Goal: Task Accomplishment & Management: Use online tool/utility

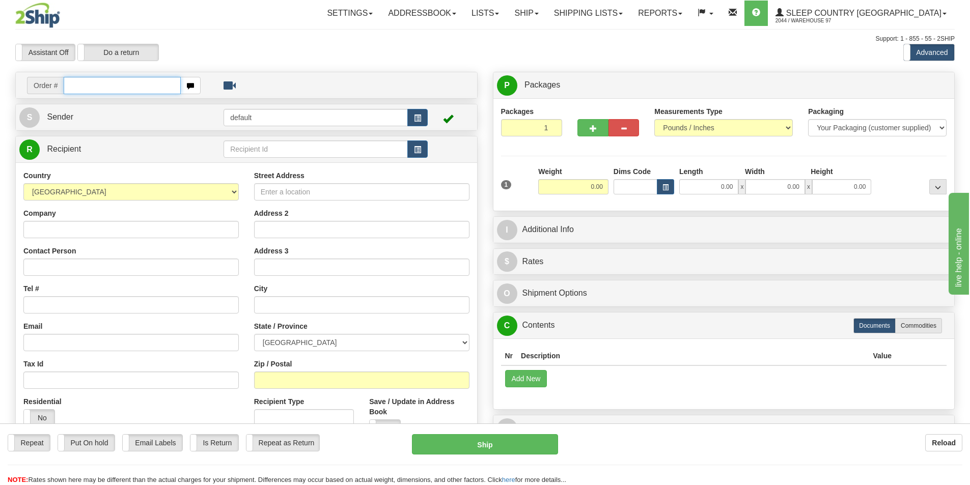
click at [117, 87] on input "text" at bounding box center [122, 85] width 117 height 17
paste input "9002I078489"
type input "9002I078489"
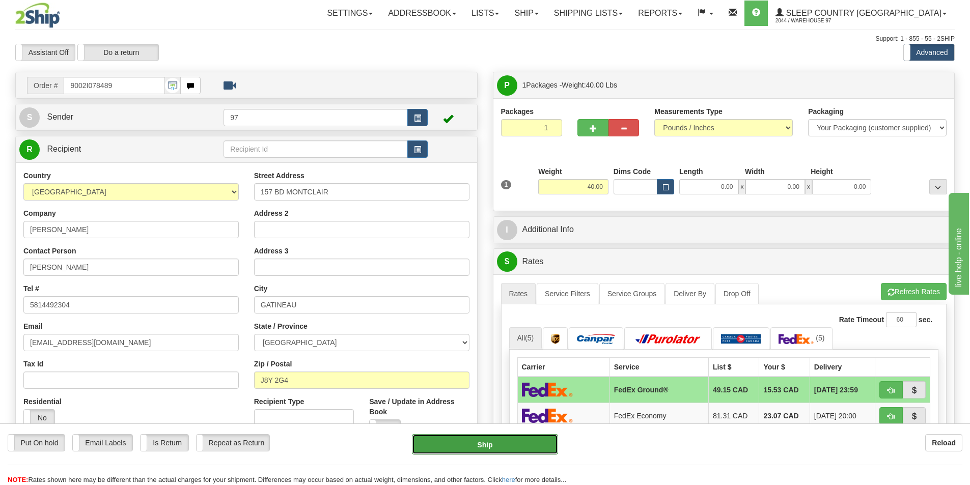
click at [487, 443] on button "Ship" at bounding box center [485, 444] width 146 height 20
type input "92"
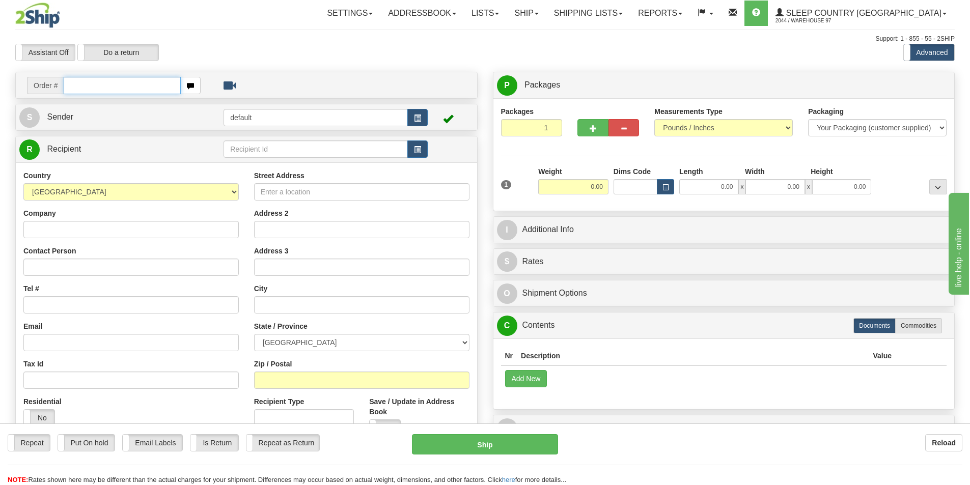
click at [109, 88] on input "text" at bounding box center [122, 85] width 117 height 17
paste input "9000I082452"
type input "9000I082452"
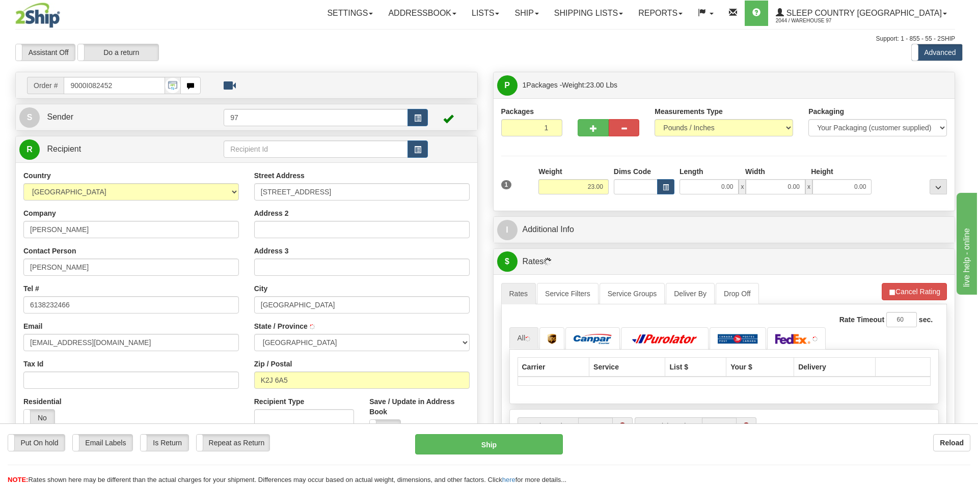
type input "NEPEAN"
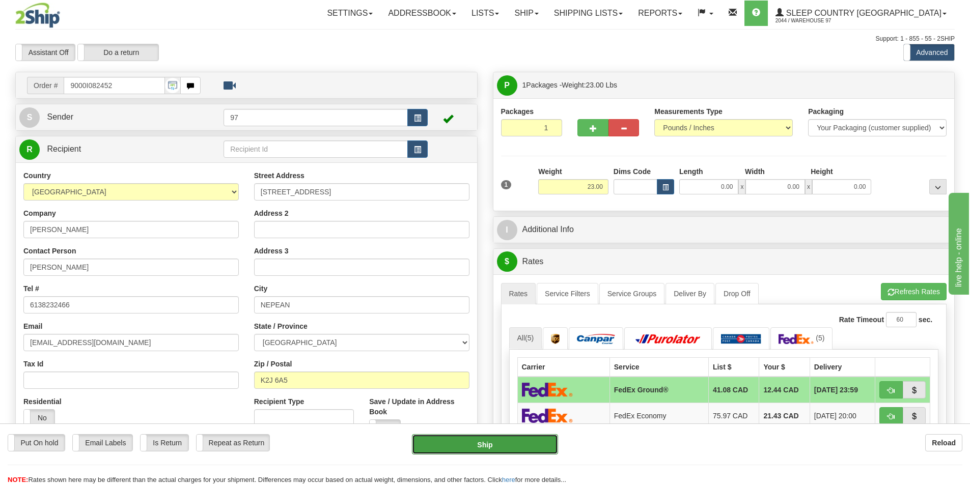
click at [481, 444] on button "Ship" at bounding box center [485, 444] width 146 height 20
type input "92"
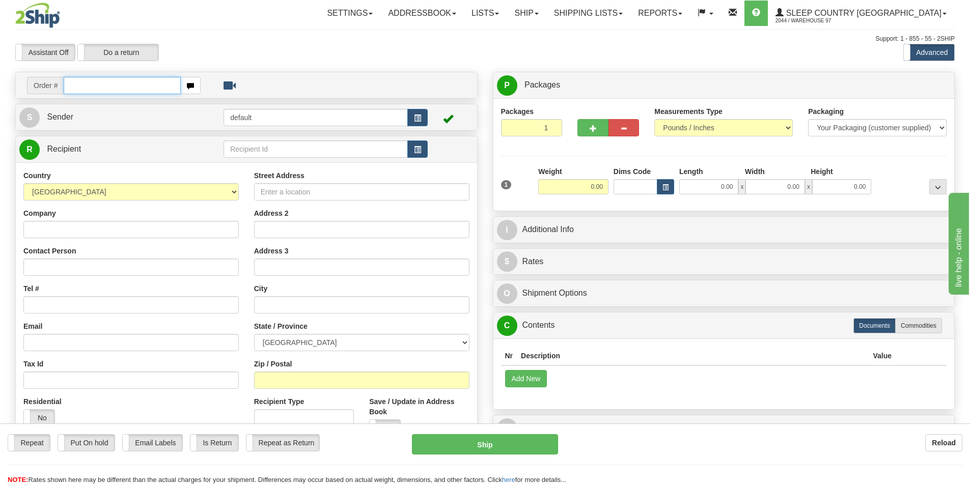
click at [115, 80] on input "text" at bounding box center [122, 85] width 117 height 17
paste input "9000I081782"
type input "9000I081782"
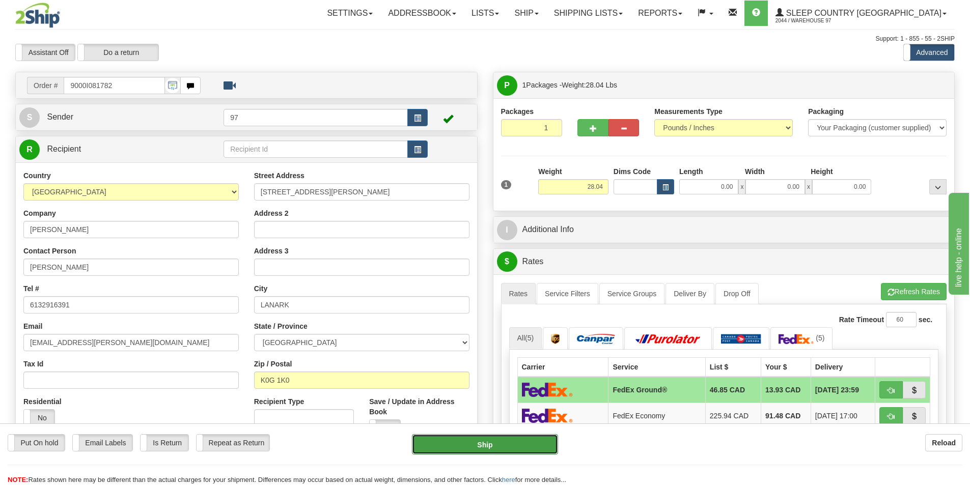
click at [500, 440] on button "Ship" at bounding box center [485, 444] width 146 height 20
type input "92"
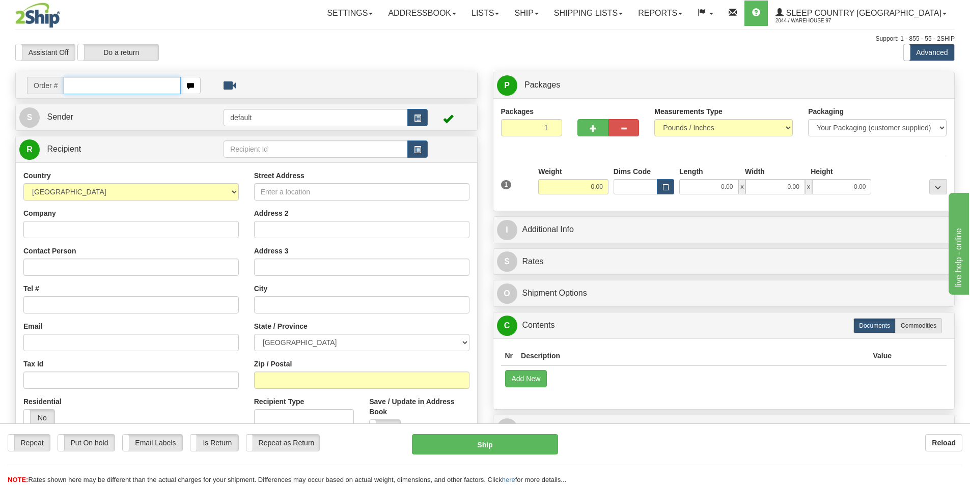
click at [119, 89] on input "text" at bounding box center [122, 85] width 117 height 17
paste input "9000I080364"
type input "9000I080364"
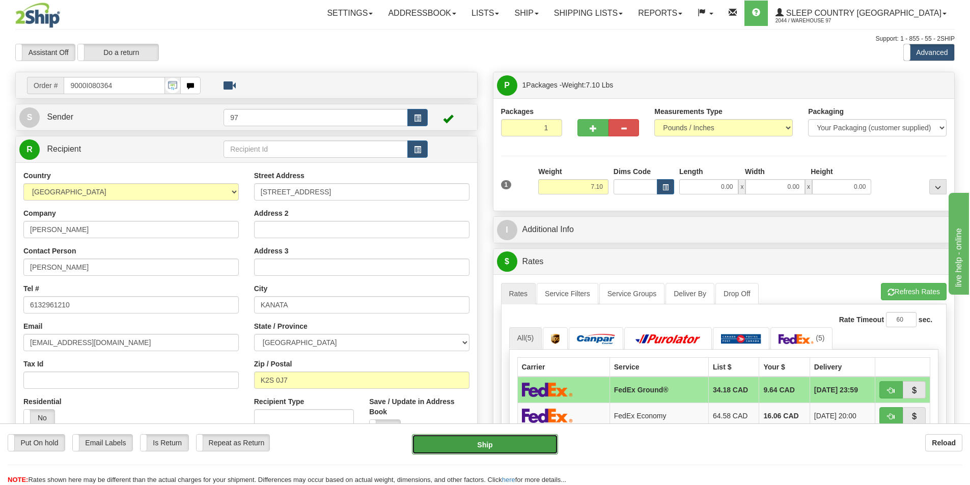
click at [493, 446] on button "Ship" at bounding box center [485, 444] width 146 height 20
type input "92"
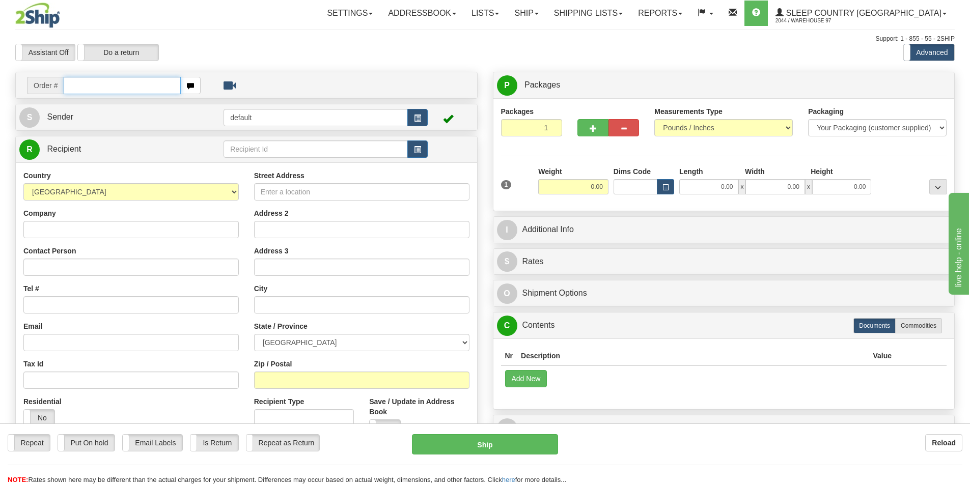
drag, startPoint x: 102, startPoint y: 80, endPoint x: 113, endPoint y: 80, distance: 10.7
click at [102, 80] on input "text" at bounding box center [122, 85] width 117 height 17
paste input "9000I080272"
type input "9000I080272"
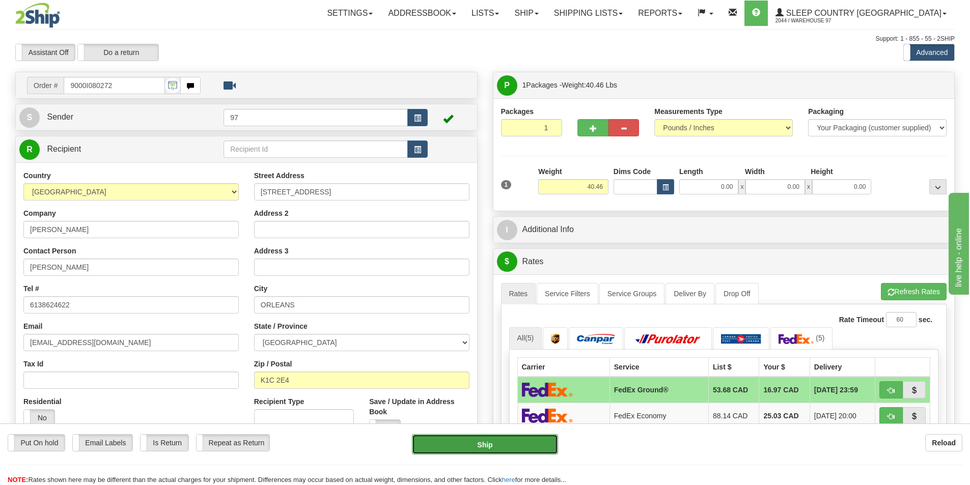
click at [494, 439] on button "Ship" at bounding box center [485, 444] width 146 height 20
type input "92"
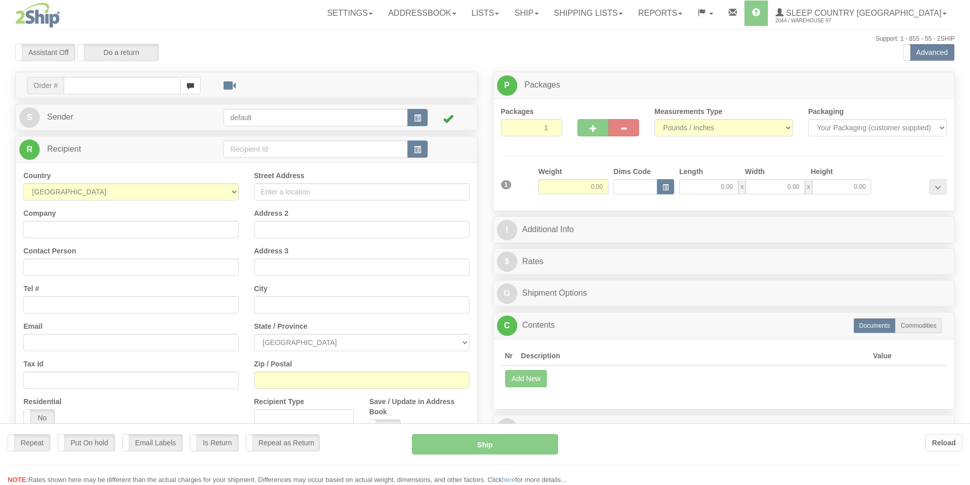
drag, startPoint x: 0, startPoint y: 0, endPoint x: 143, endPoint y: 88, distance: 168.0
click at [143, 88] on div at bounding box center [485, 242] width 970 height 485
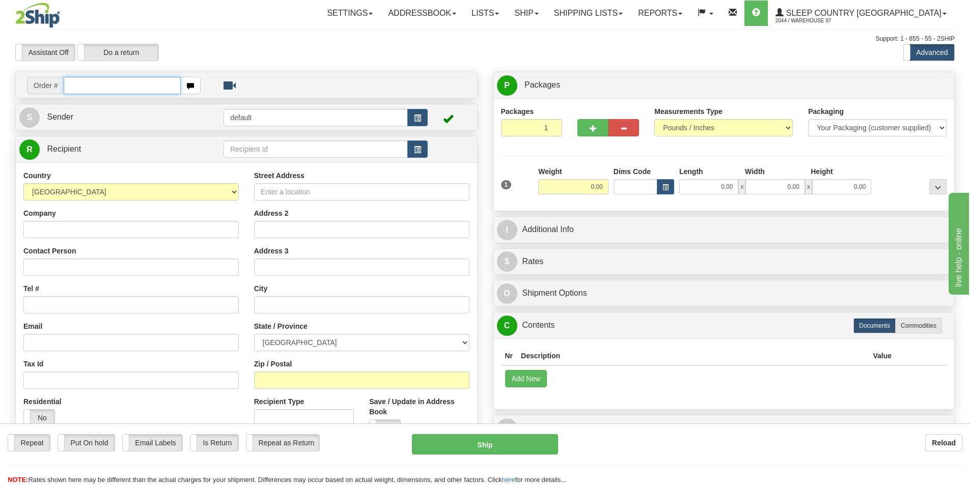
click at [126, 85] on input "text" at bounding box center [122, 85] width 117 height 17
paste input "9000I080155"
type input "9000I080155"
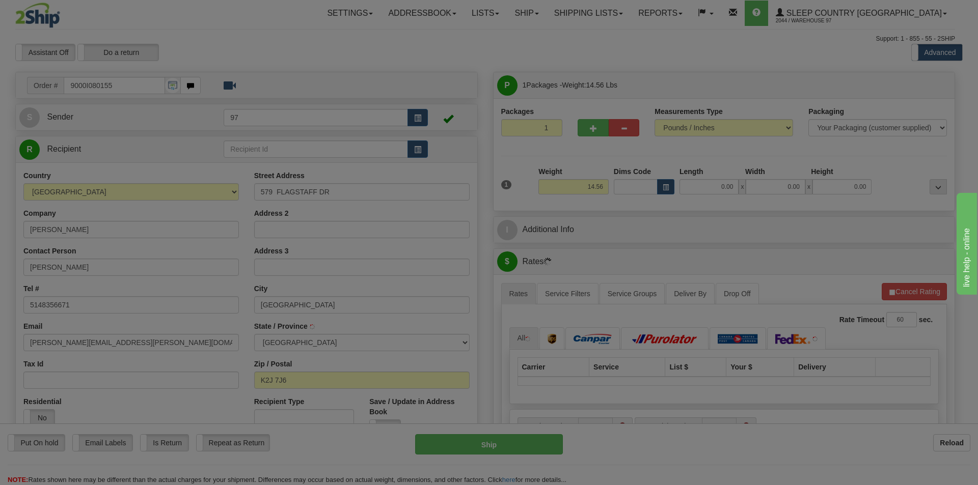
type input "NEPEAN"
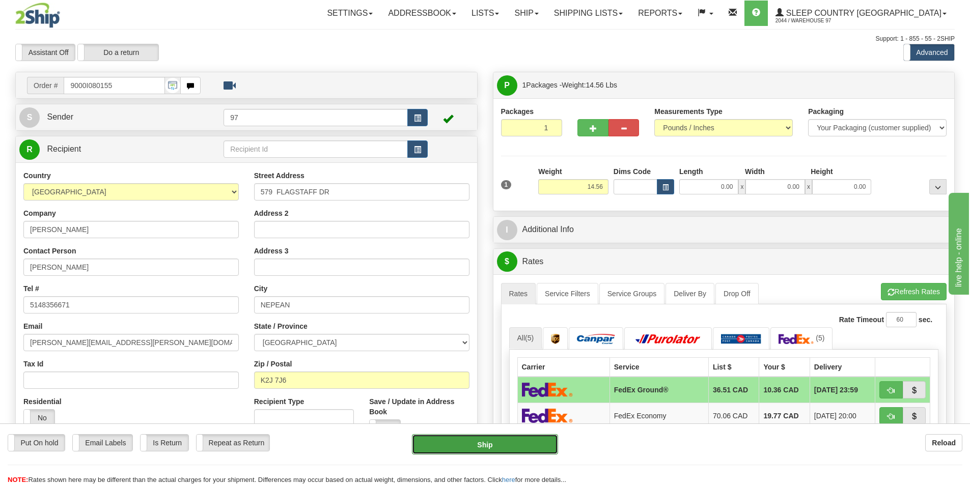
click at [491, 441] on button "Ship" at bounding box center [485, 444] width 146 height 20
type input "92"
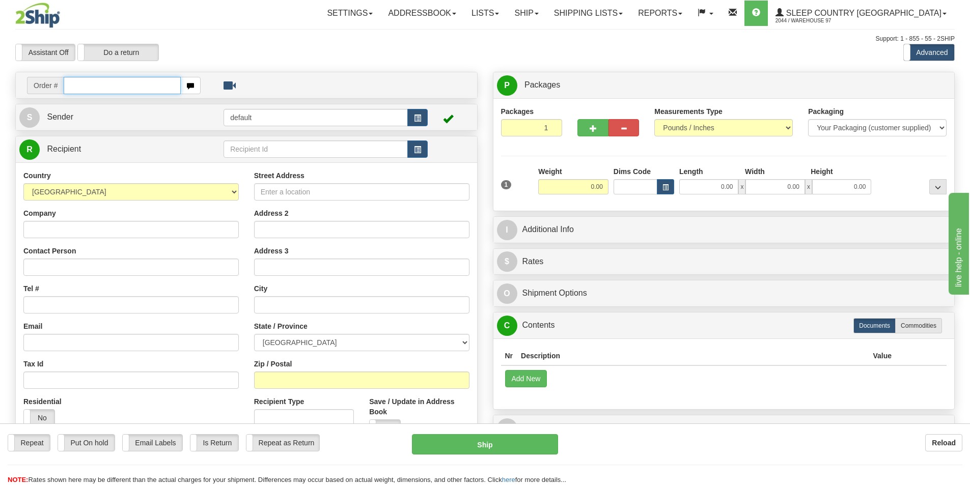
click at [133, 85] on input "text" at bounding box center [122, 85] width 117 height 17
paste input "9000I080071"
type input "9000I080071"
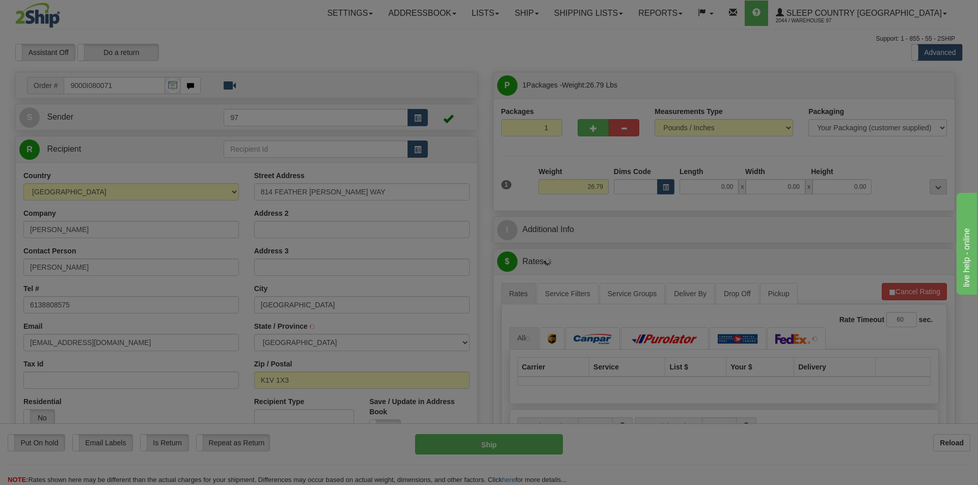
type input "[GEOGRAPHIC_DATA]"
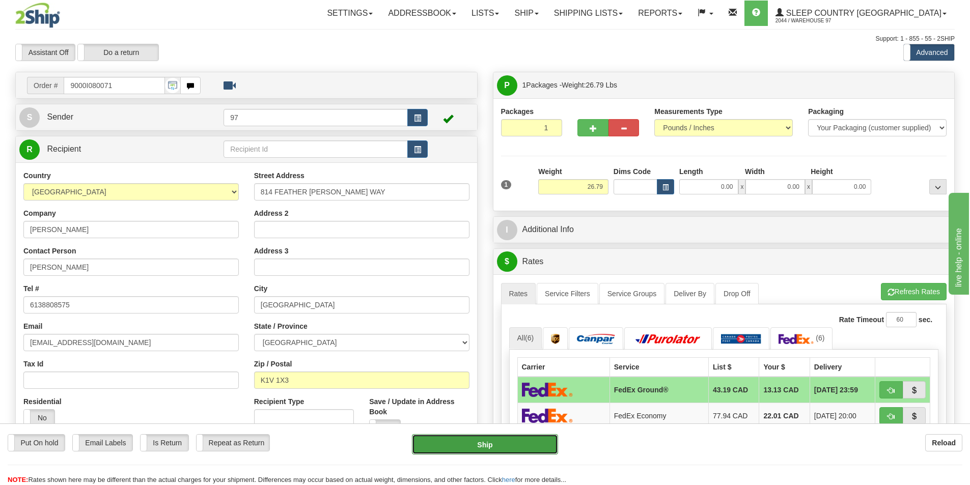
click at [485, 444] on button "Ship" at bounding box center [485, 444] width 146 height 20
type input "92"
